Goal: Information Seeking & Learning: Stay updated

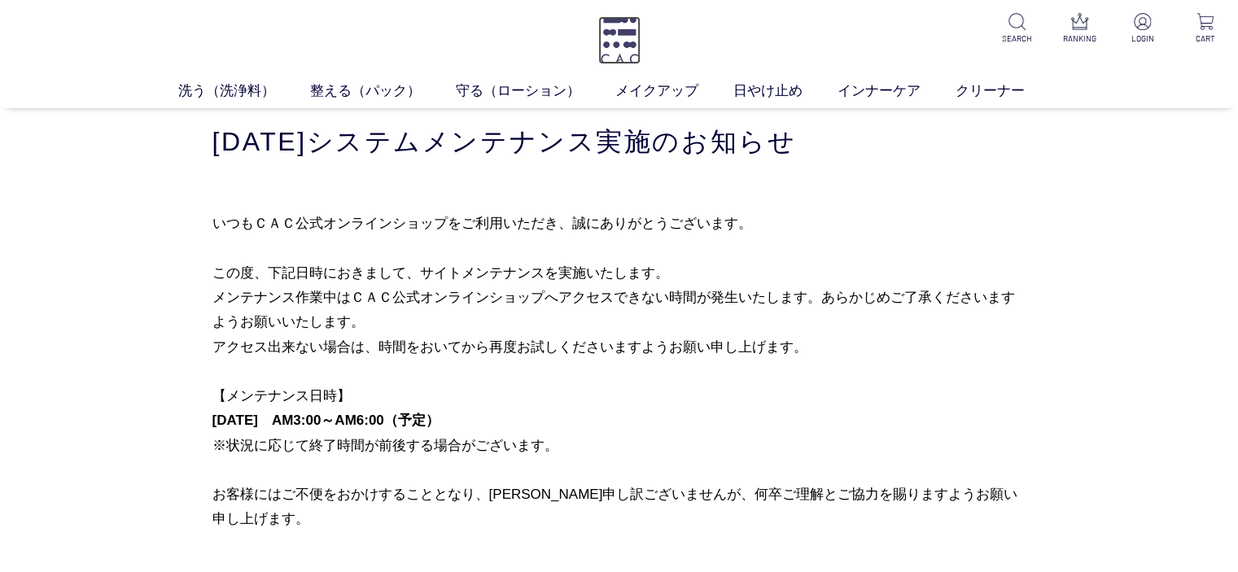
click at [637, 45] on img at bounding box center [619, 40] width 42 height 48
click at [609, 31] on img at bounding box center [619, 40] width 42 height 48
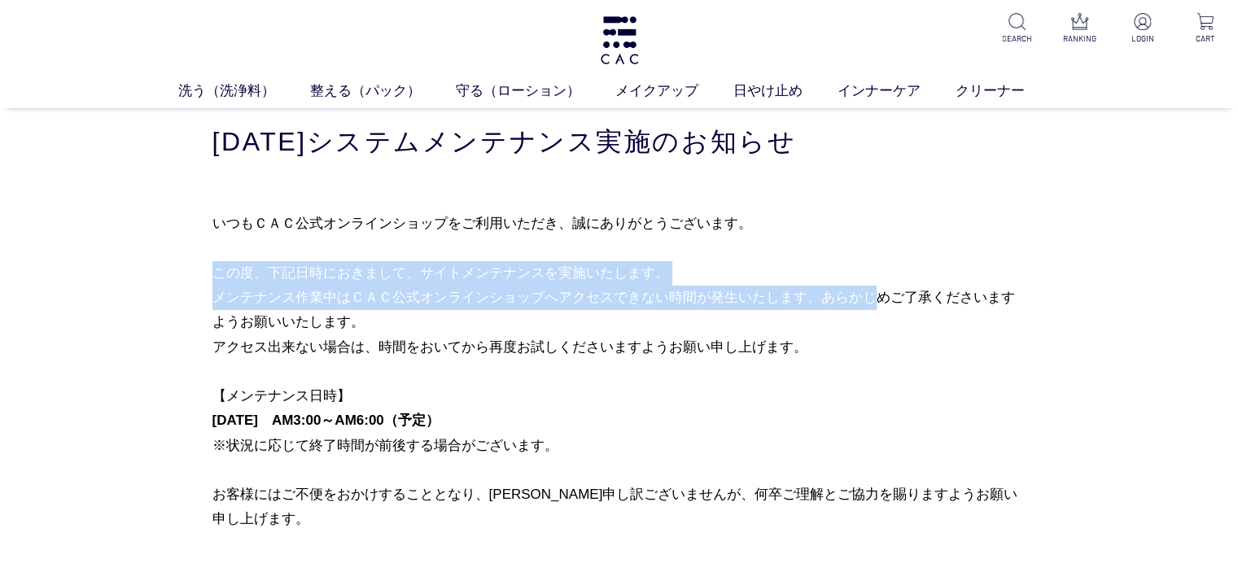
drag, startPoint x: 806, startPoint y: 308, endPoint x: 797, endPoint y: 268, distance: 41.7
click at [797, 268] on p "いつもＣＡＣ公式オンラインショップをご利用いただき、誠にありがとうございます。 この度、下記日時におきまして、サイトメンテナンスを実施いたします。 メンテナン…" at bounding box center [619, 371] width 814 height 321
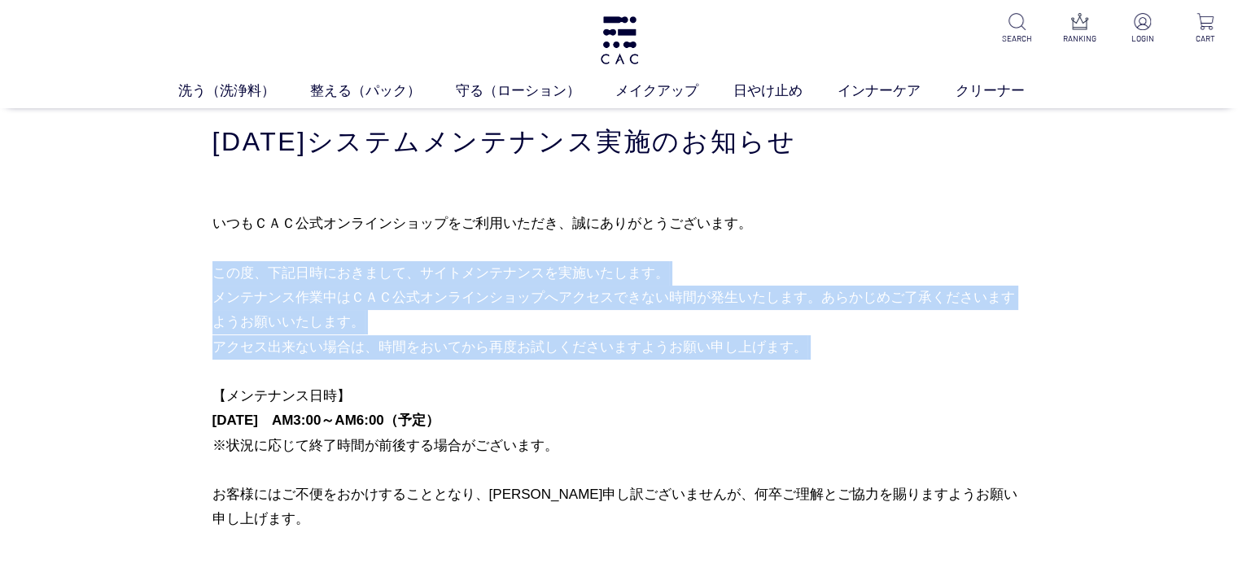
drag, startPoint x: 694, startPoint y: 265, endPoint x: 712, endPoint y: 374, distance: 109.7
click at [705, 371] on p "いつもＣＡＣ公式オンラインショップをご利用いただき、誠にありがとうございます。 この度、下記日時におきまして、サイトメンテナンスを実施いたします。 メンテナン…" at bounding box center [619, 371] width 814 height 321
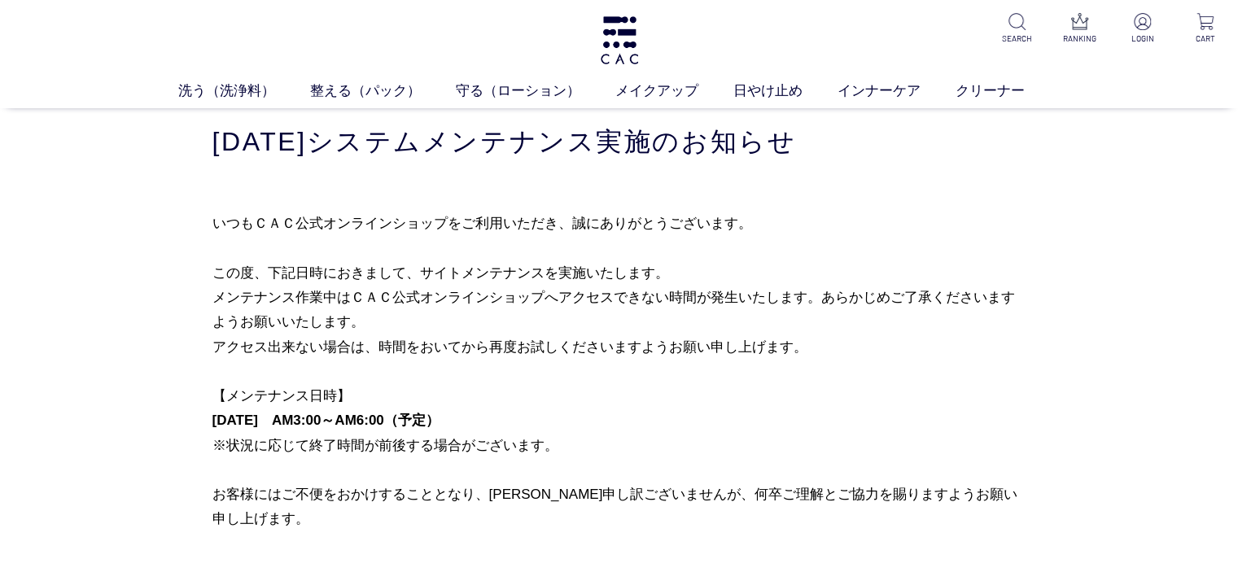
click at [734, 391] on p "いつもＣＡＣ公式オンラインショップをご利用いただき、誠にありがとうございます。 この度、下記日時におきまして、サイトメンテナンスを実施いたします。 メンテナン…" at bounding box center [619, 371] width 814 height 321
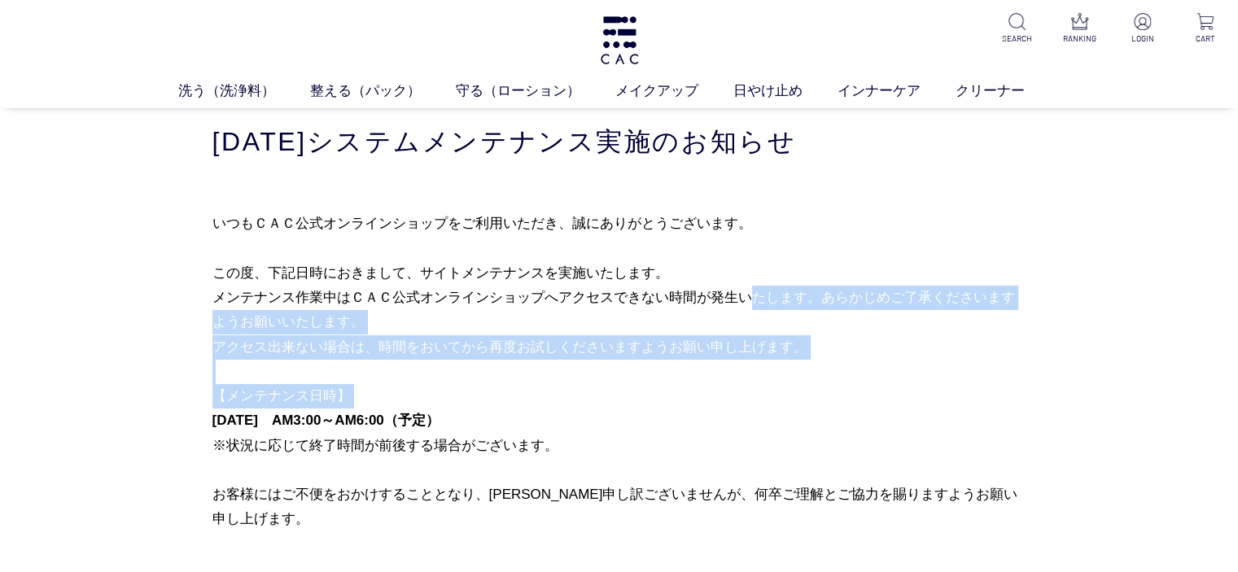
drag, startPoint x: 735, startPoint y: 390, endPoint x: 701, endPoint y: 286, distance: 109.4
click at [701, 286] on p "いつもＣＡＣ公式オンラインショップをご利用いただき、誠にありがとうございます。 この度、下記日時におきまして、サイトメンテナンスを実施いたします。 メンテナン…" at bounding box center [619, 371] width 814 height 321
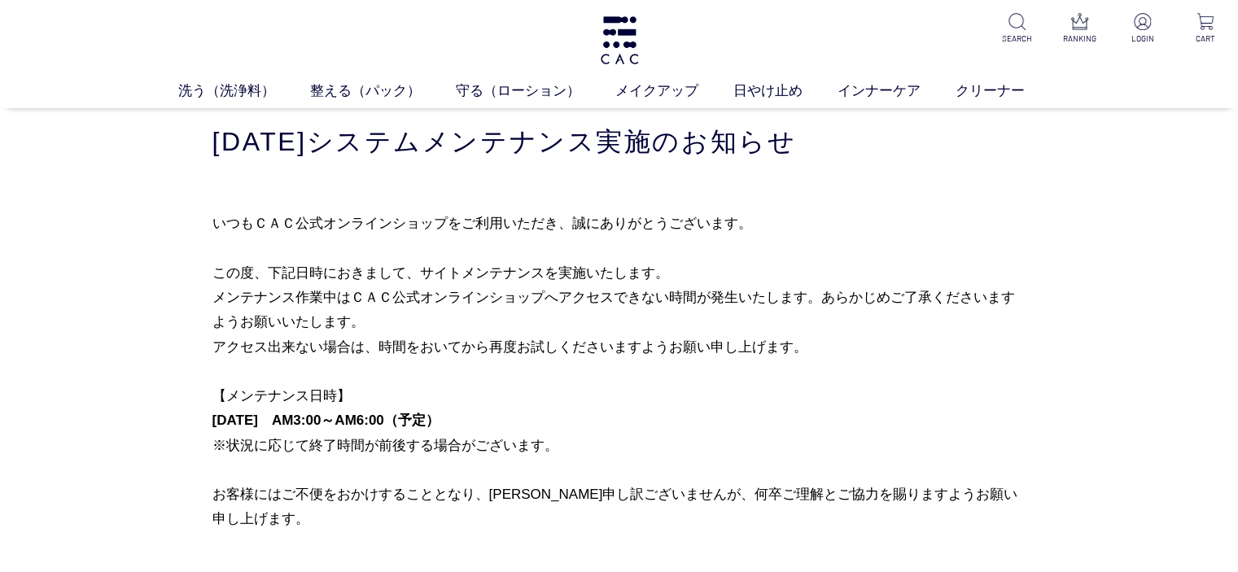
click at [701, 286] on p "いつもＣＡＣ公式オンラインショップをご利用いただき、誠にありがとうございます。 この度、下記日時におきまして、サイトメンテナンスを実施いたします。 メンテナン…" at bounding box center [619, 371] width 814 height 321
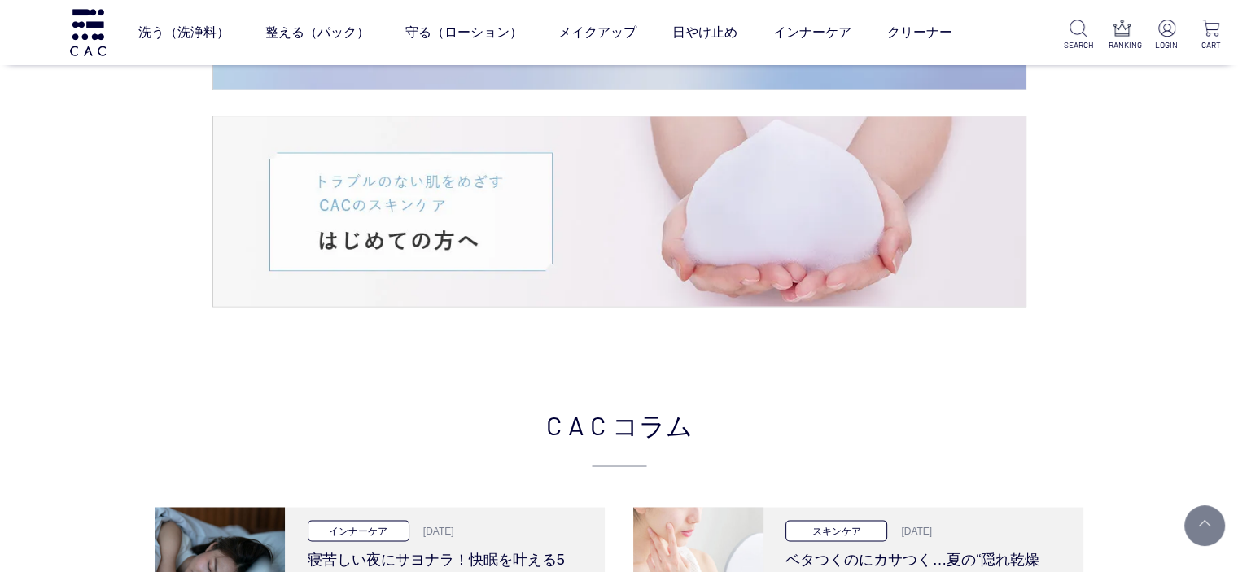
scroll to position [2767, 0]
